Goal: Information Seeking & Learning: Learn about a topic

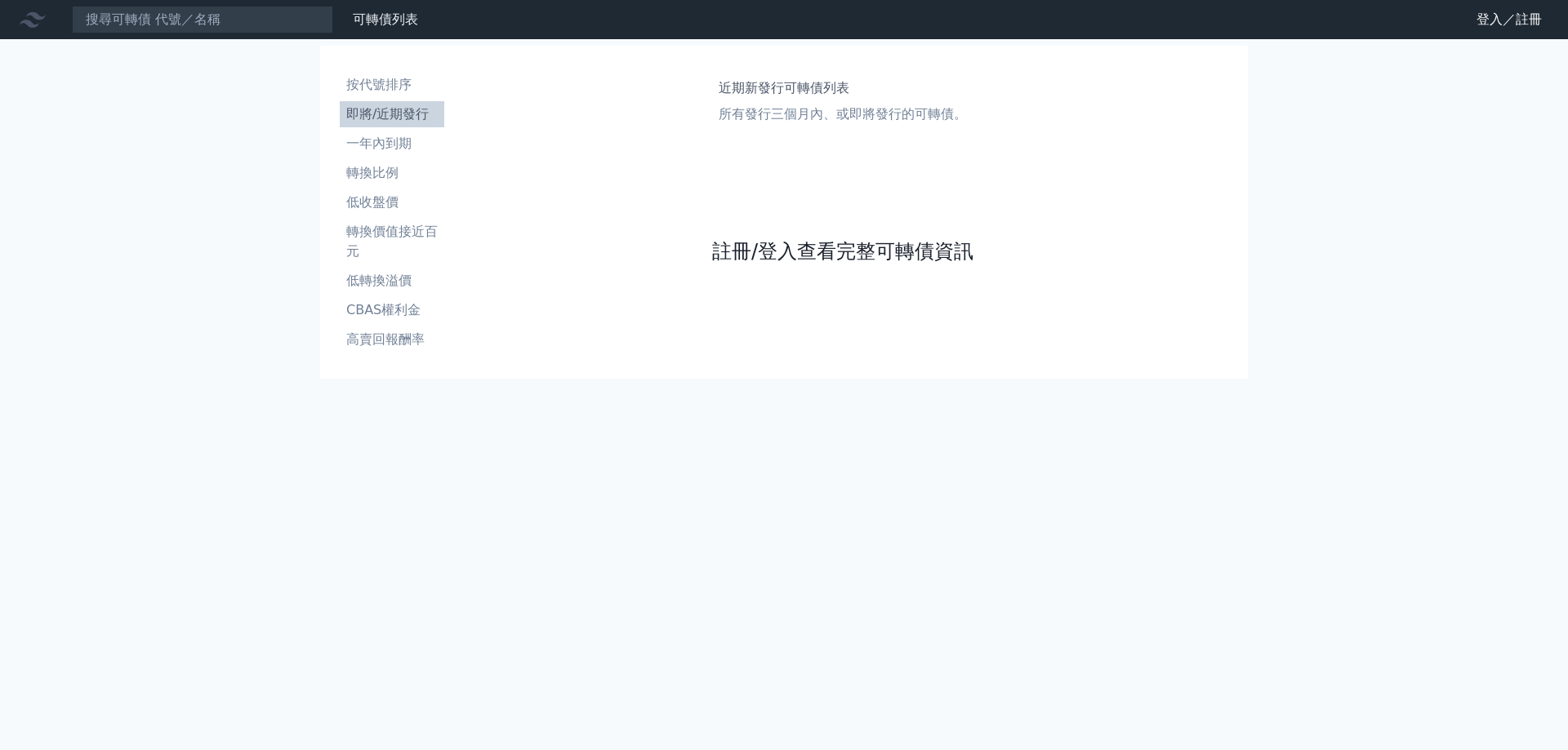
click at [837, 249] on link "註冊/登入查看完整可轉債資訊" at bounding box center [843, 252] width 261 height 26
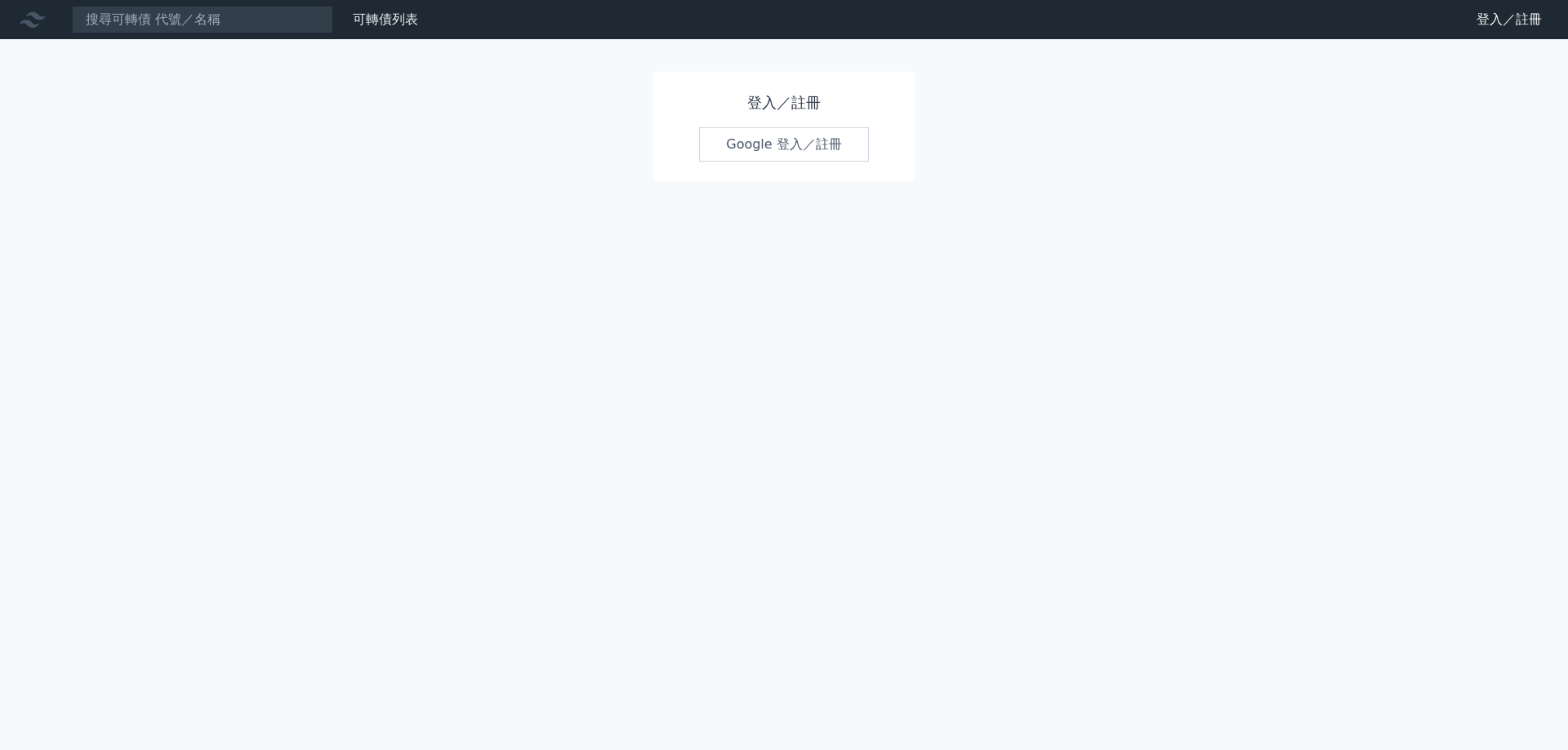
click at [808, 143] on link "Google 登入／註冊" at bounding box center [784, 145] width 170 height 35
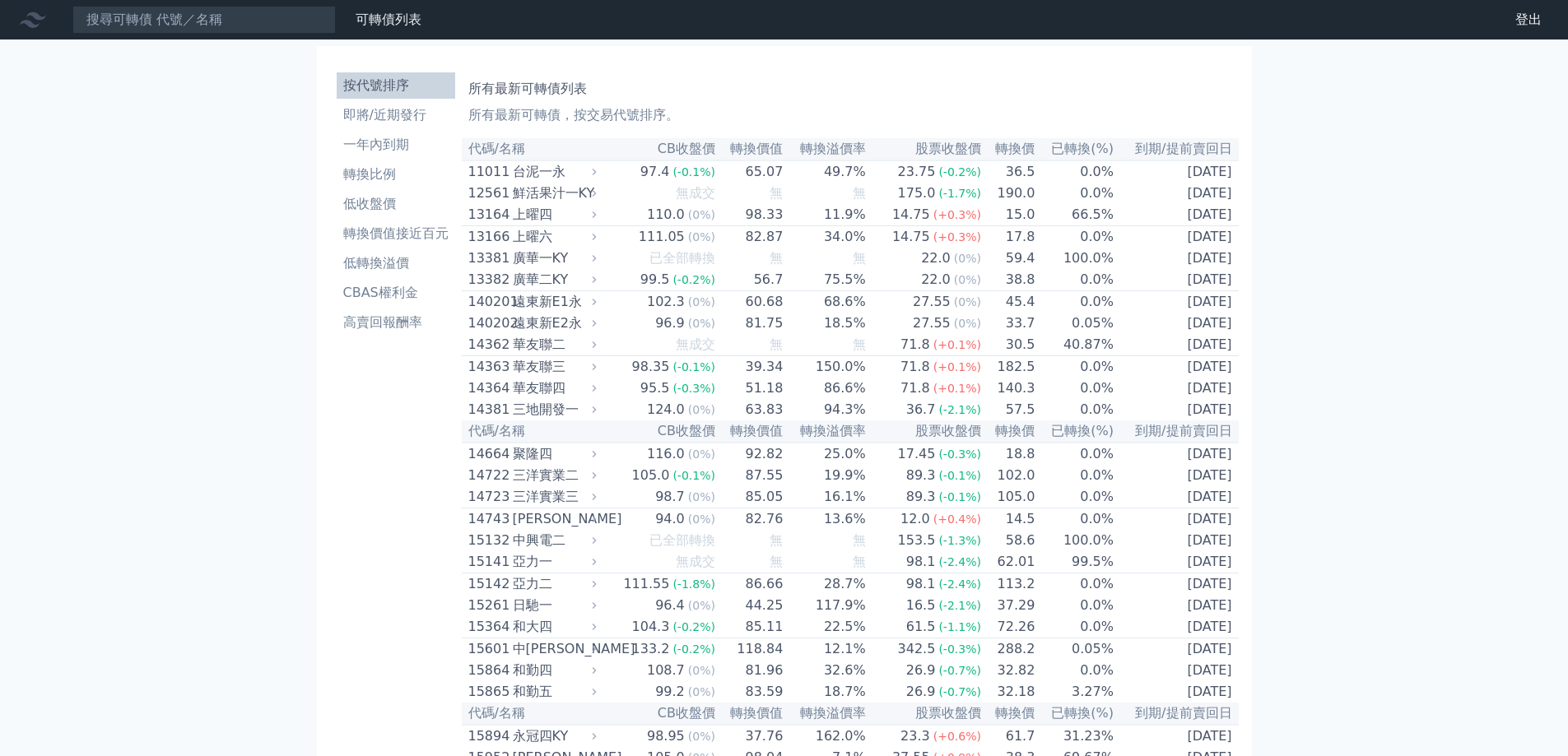
click at [380, 78] on li "按代號排序" at bounding box center [396, 86] width 118 height 20
click at [401, 330] on li "高賣回報酬率" at bounding box center [396, 323] width 118 height 20
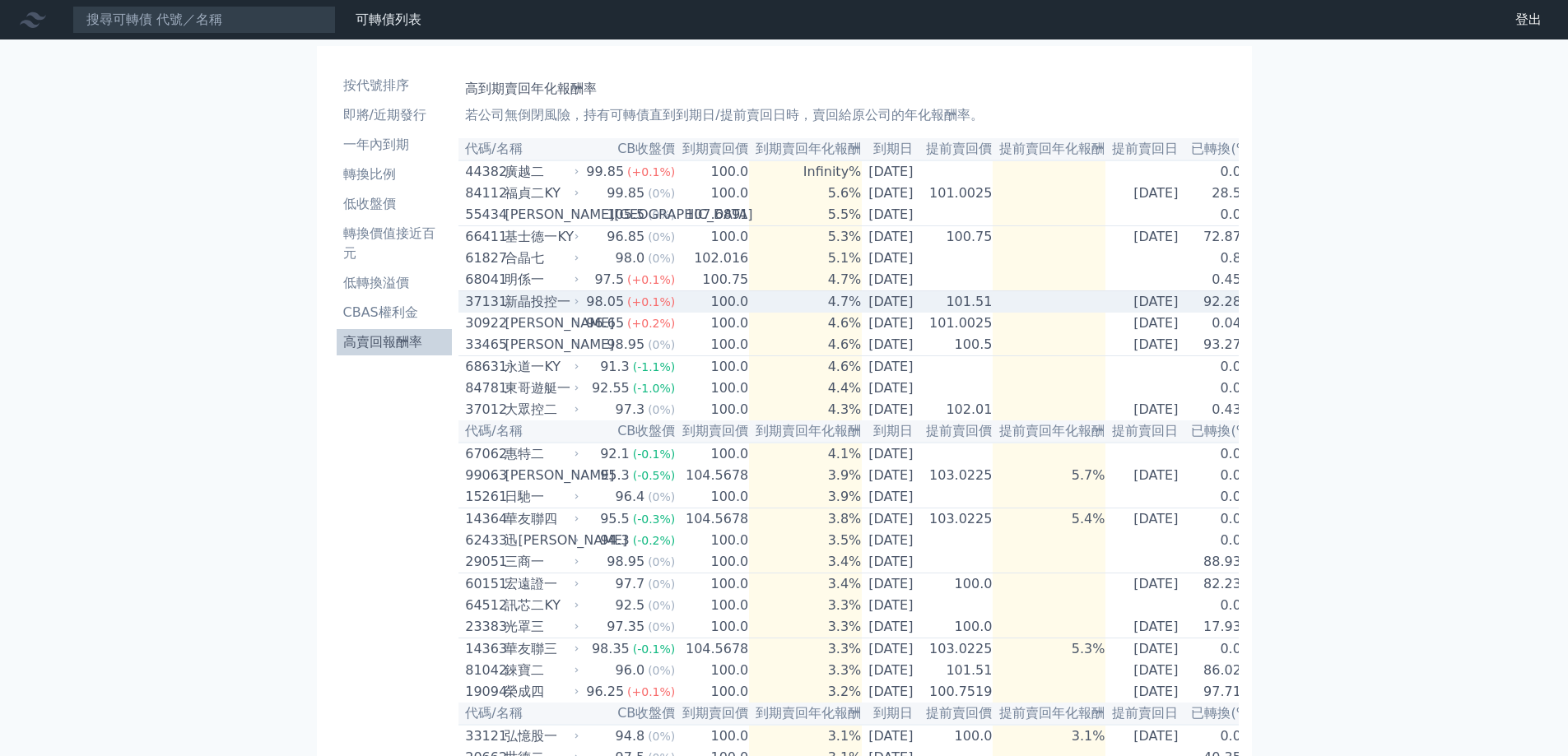
click at [583, 312] on div "98.05" at bounding box center [605, 302] width 44 height 20
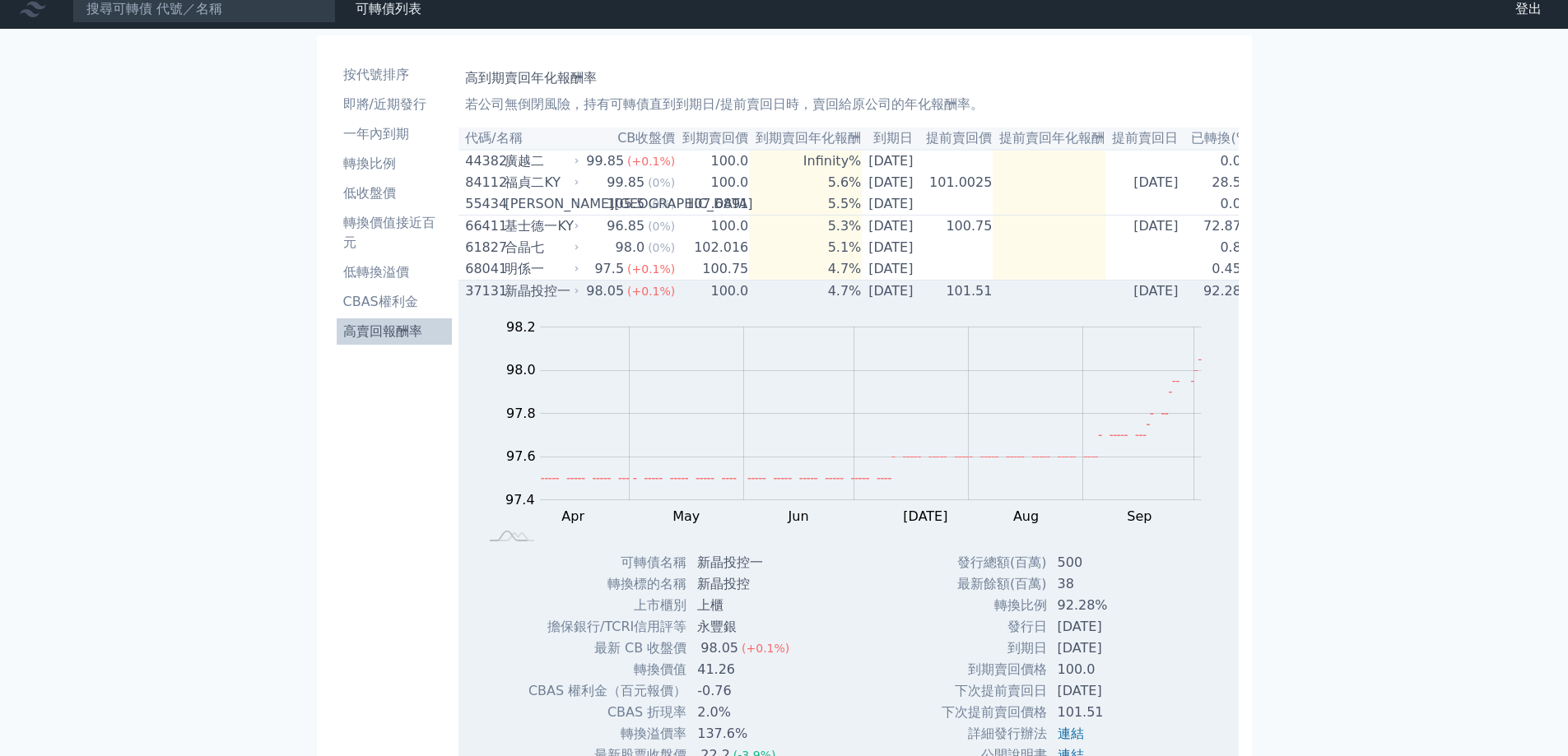
scroll to position [82, 0]
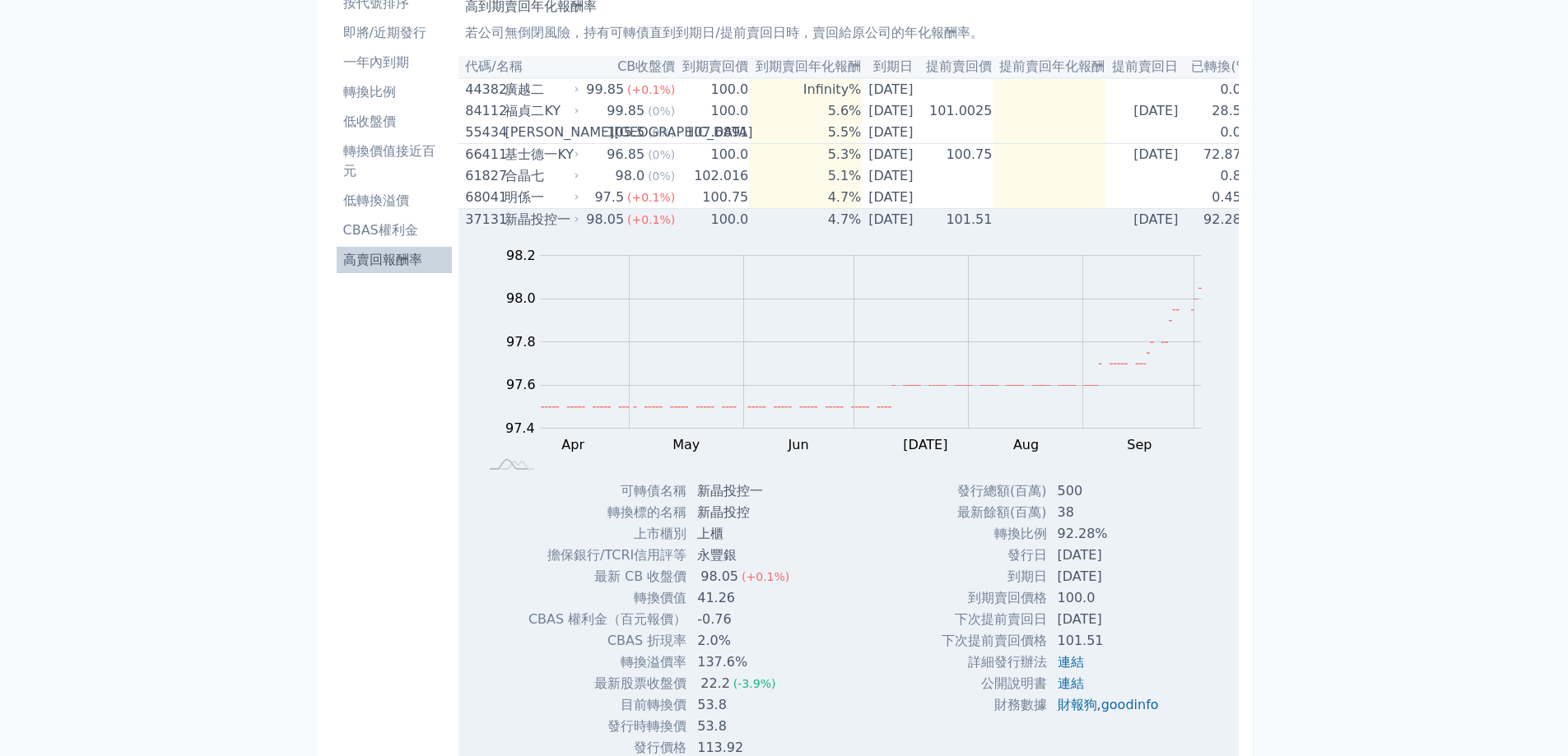
click at [569, 230] on div "新晶投控一" at bounding box center [540, 220] width 71 height 20
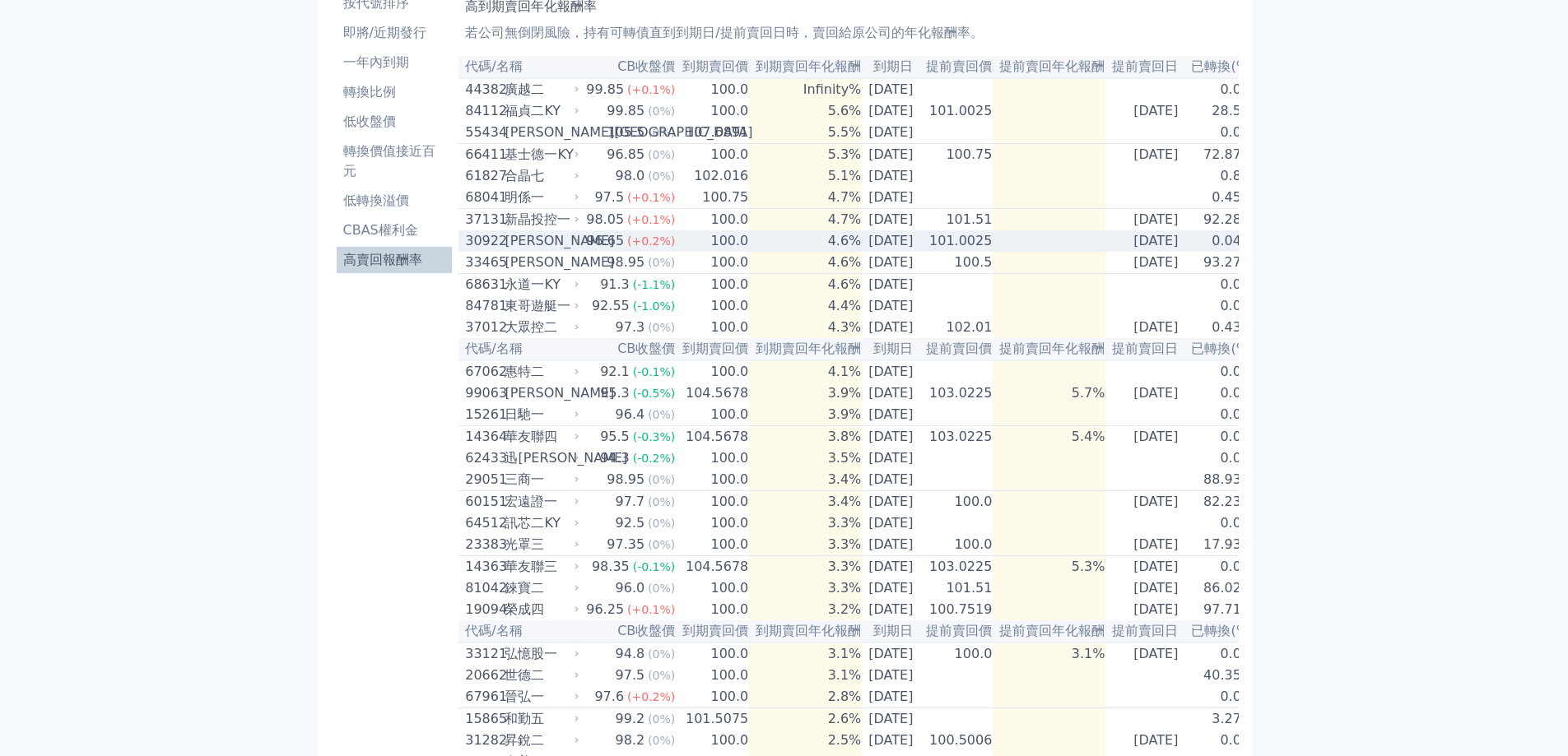
click at [568, 251] on div "[PERSON_NAME]" at bounding box center [540, 241] width 71 height 20
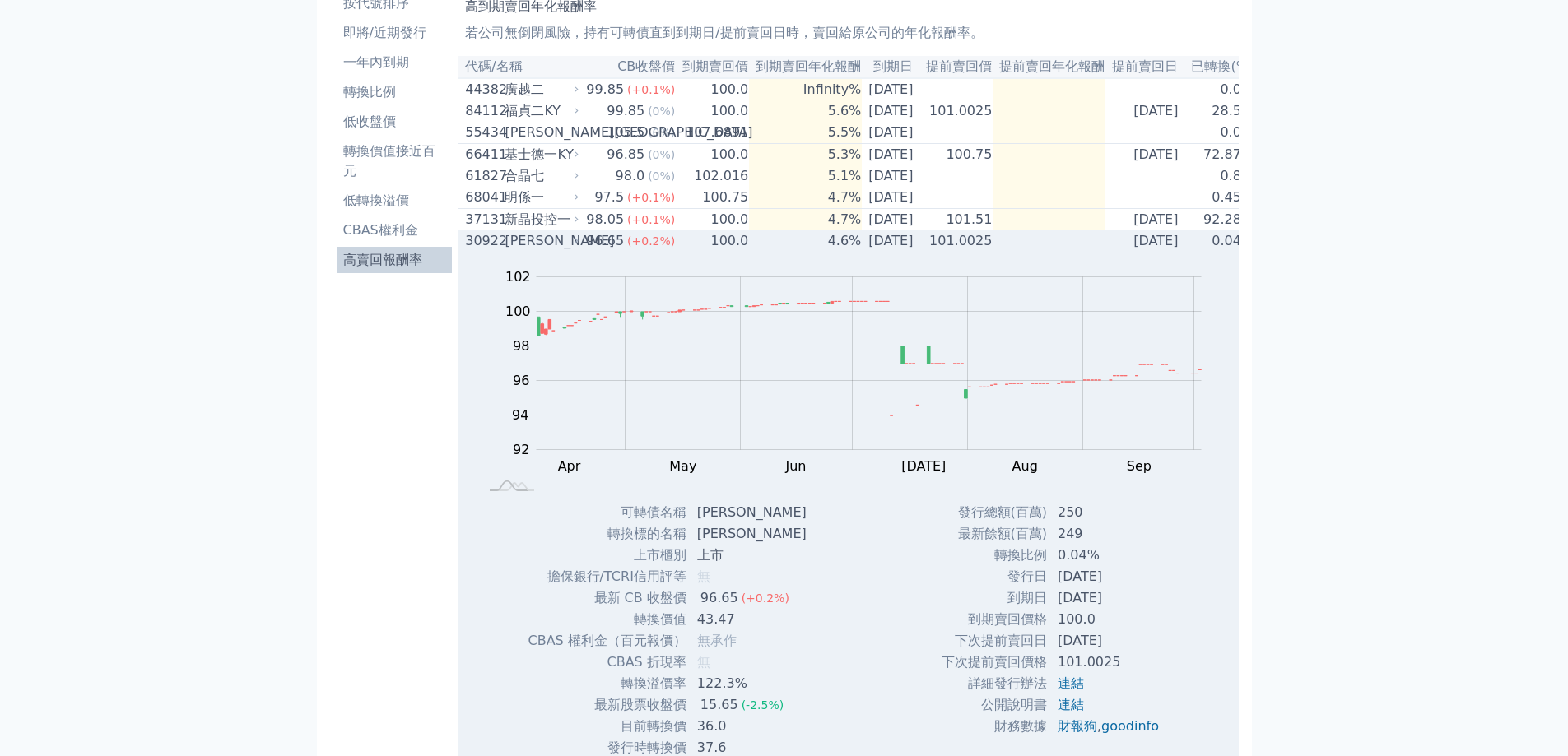
click at [573, 246] on icon at bounding box center [577, 241] width 10 height 10
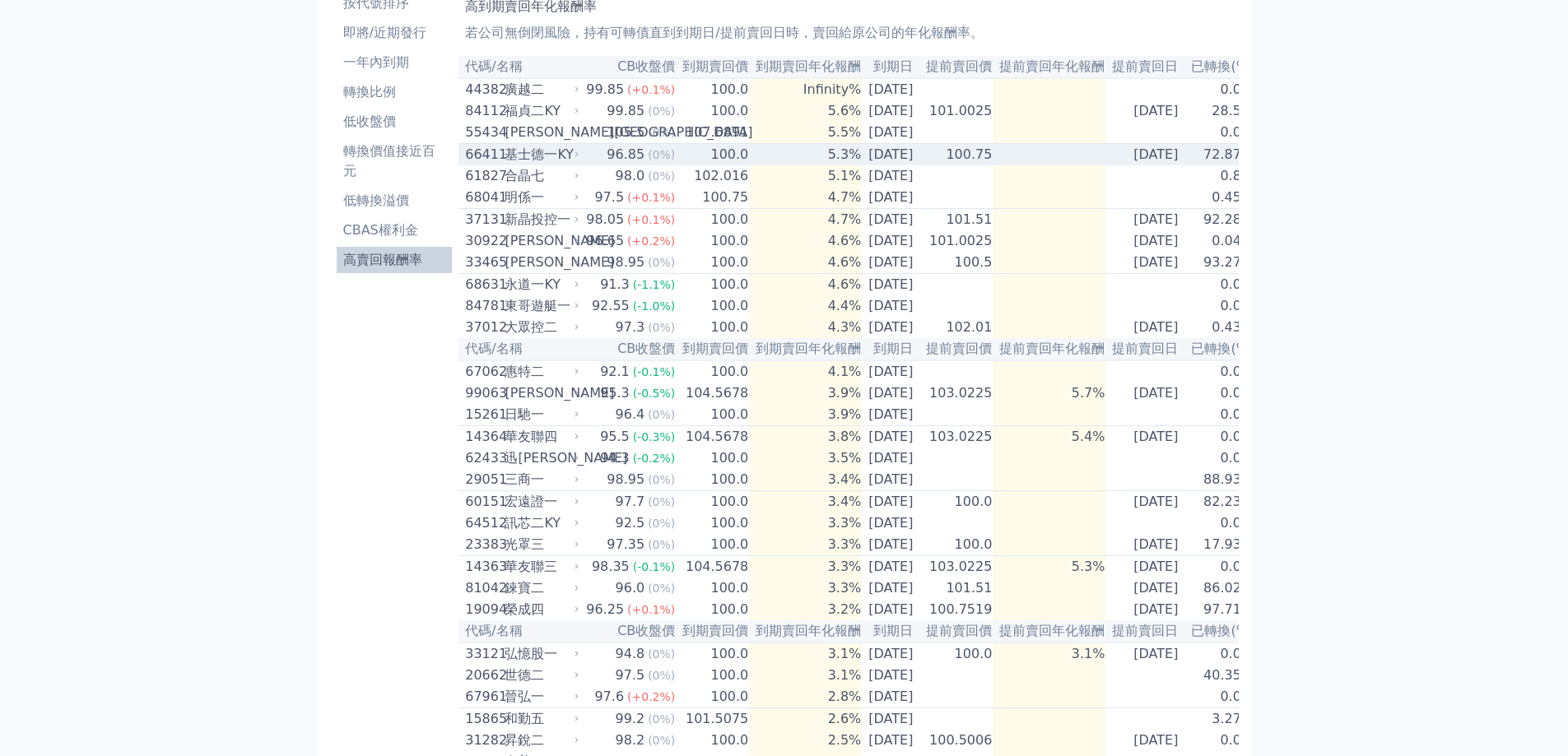
click at [595, 160] on td "96.85 (0%)" at bounding box center [629, 155] width 94 height 22
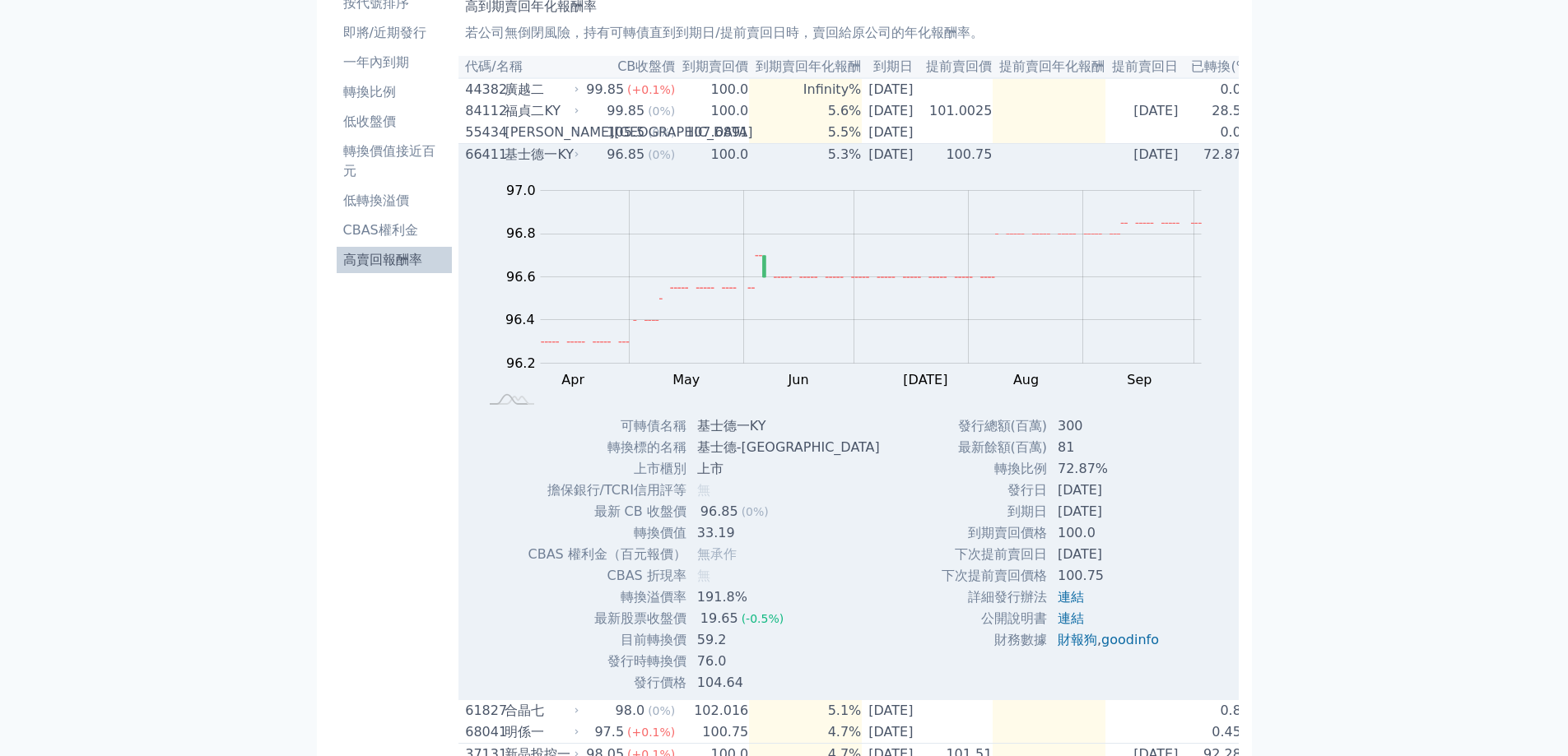
click at [590, 161] on td "96.85 (0%)" at bounding box center [629, 155] width 94 height 22
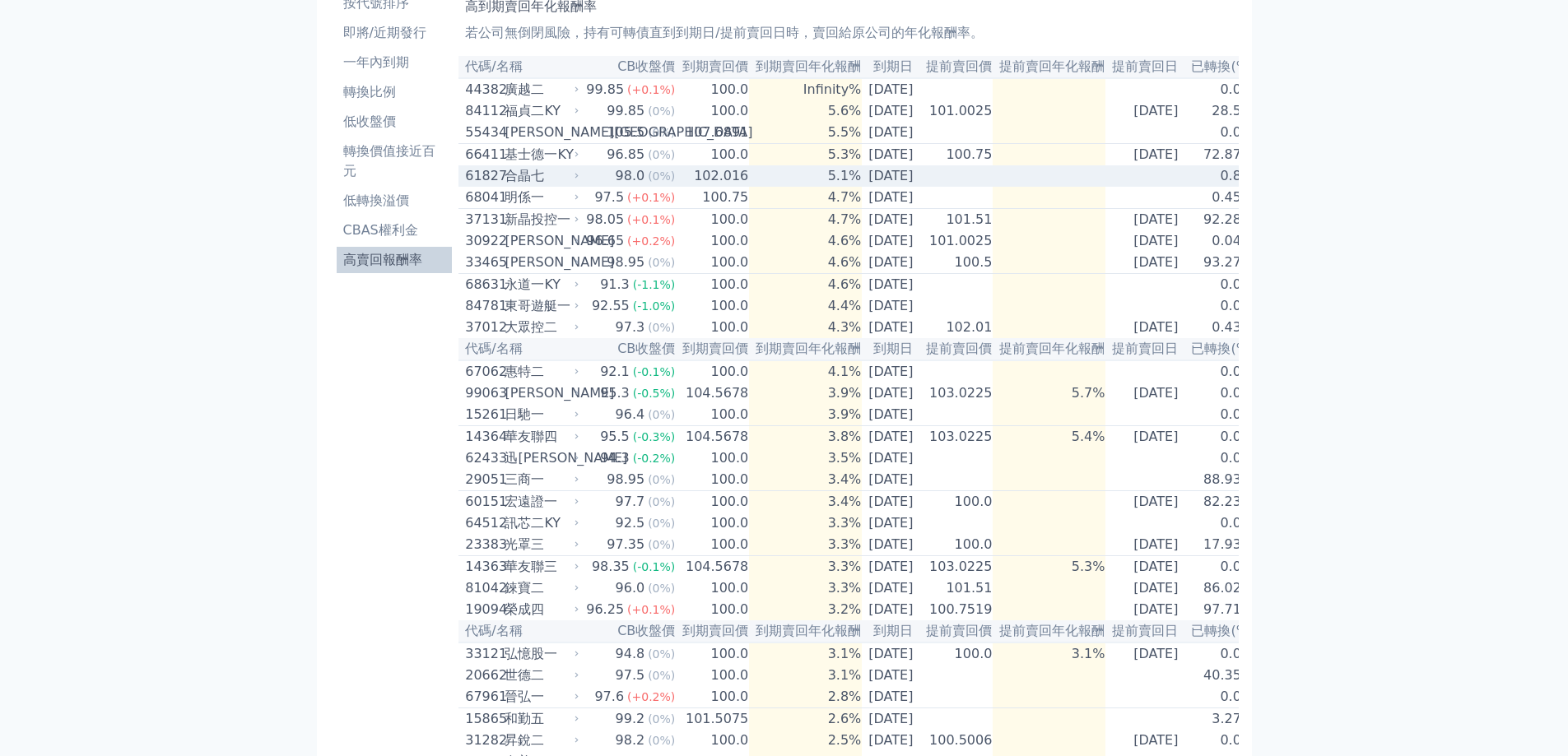
click at [590, 187] on td "98.0 (0%)" at bounding box center [629, 177] width 94 height 22
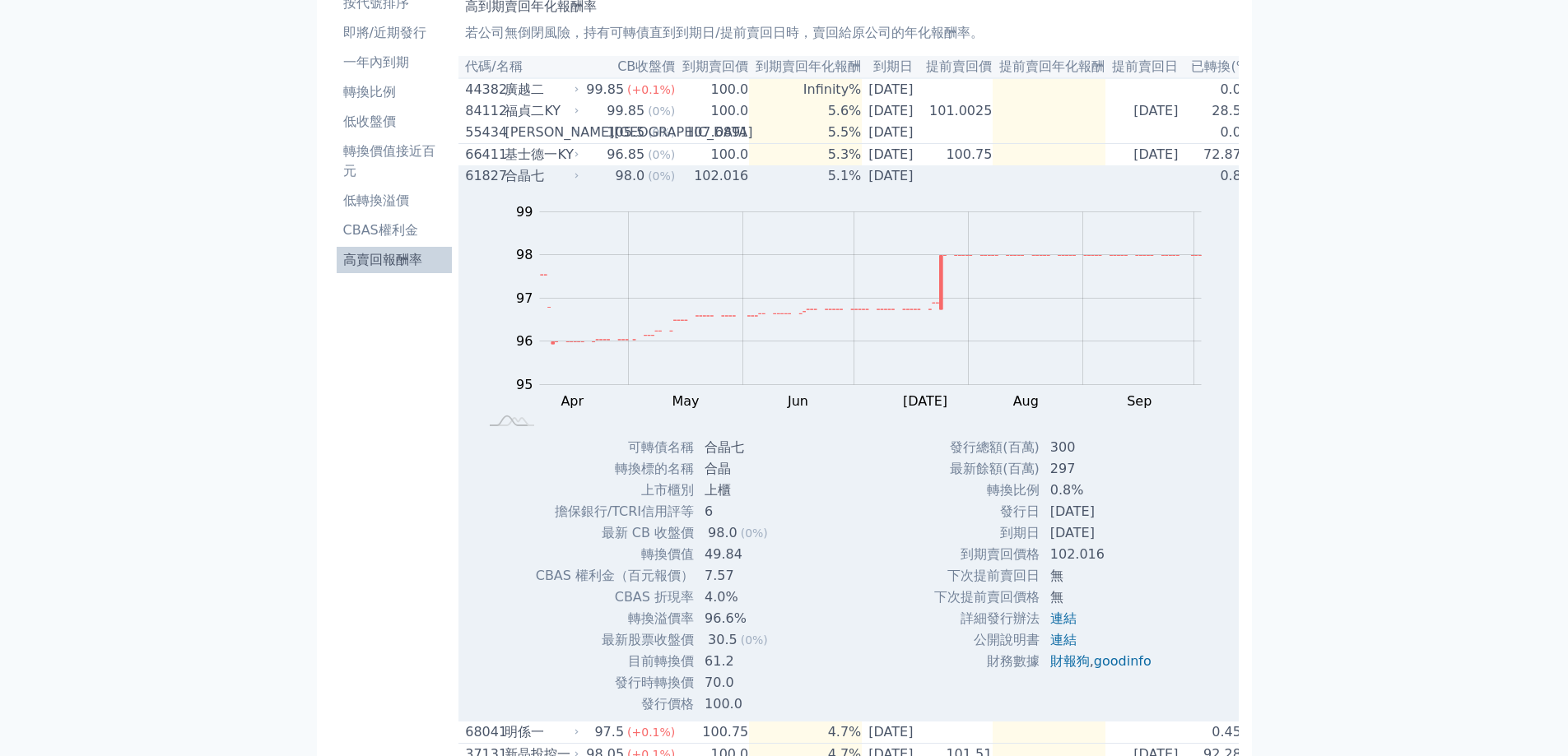
click at [590, 187] on td "98.0 (0%)" at bounding box center [629, 177] width 94 height 22
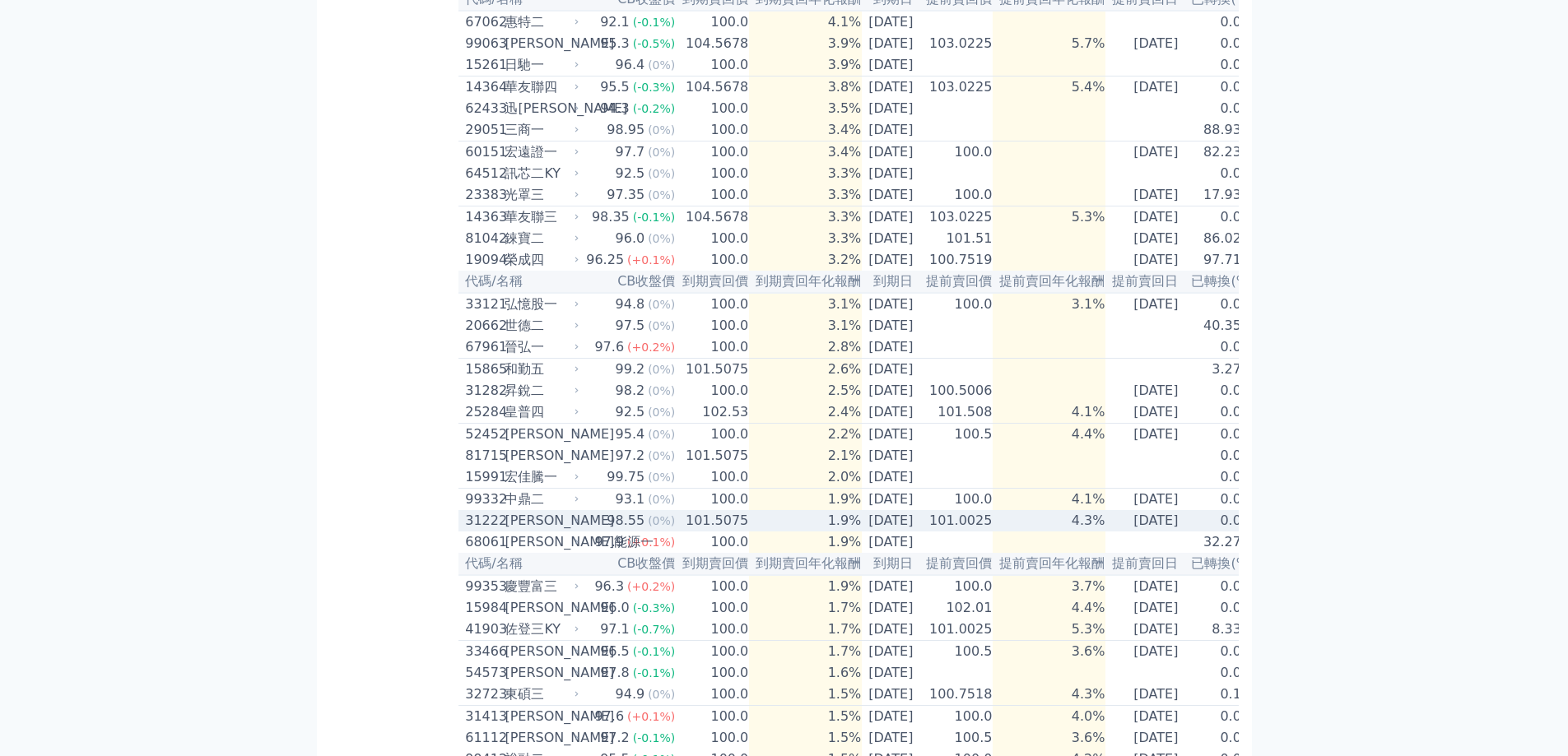
scroll to position [153, 0]
